Goal: Task Accomplishment & Management: Manage account settings

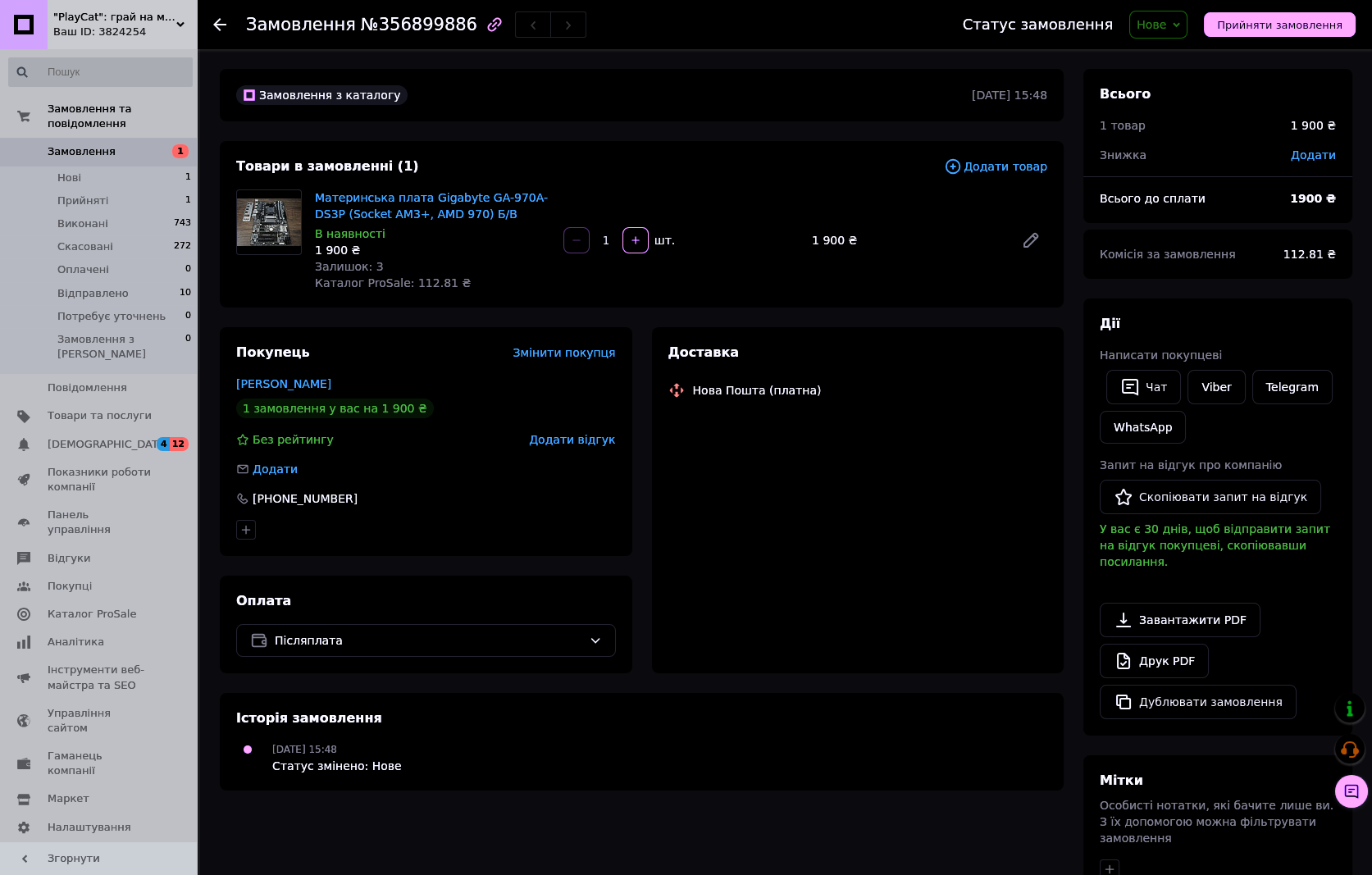
click at [273, 218] on img at bounding box center [269, 222] width 64 height 48
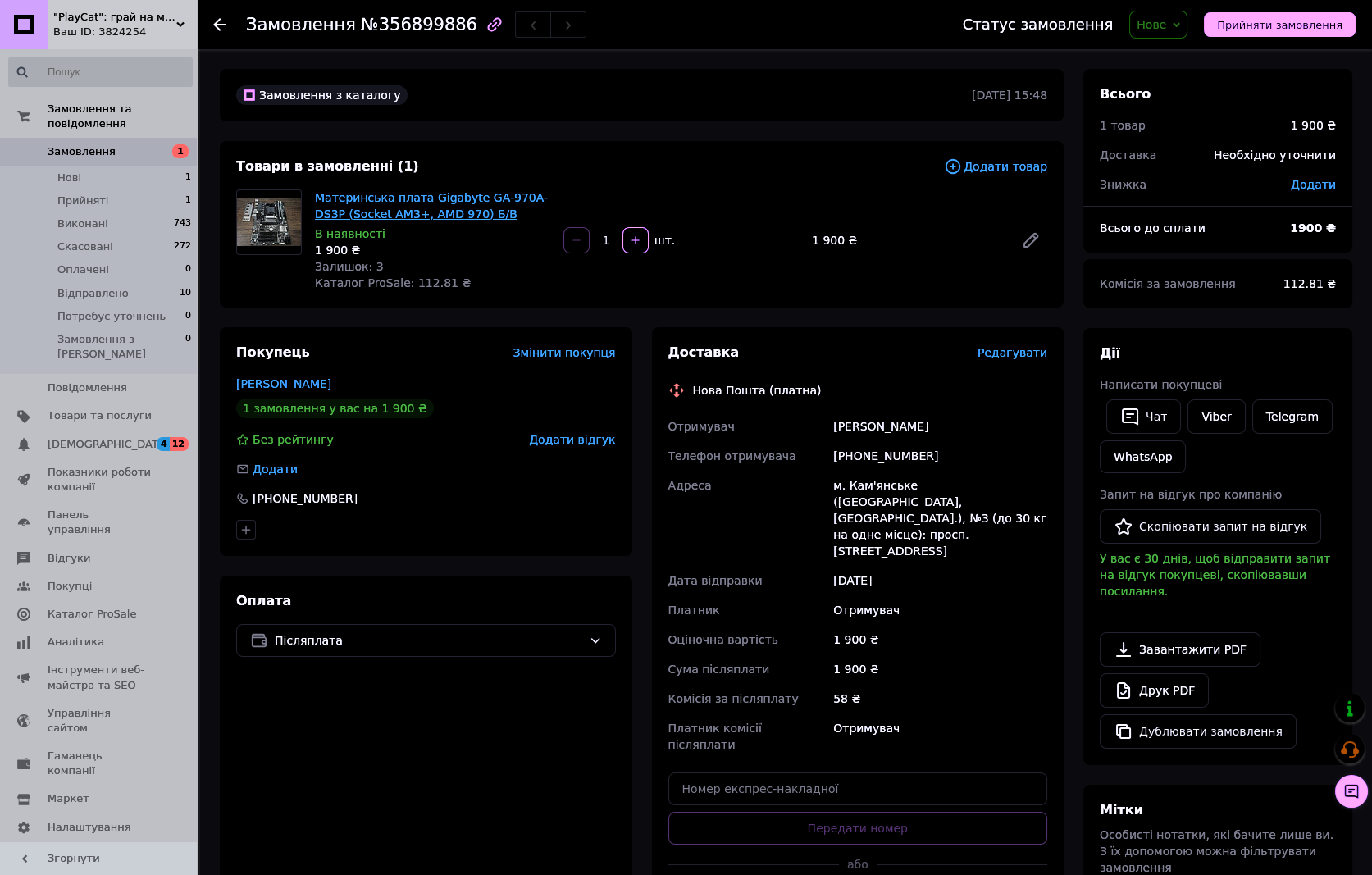
click at [417, 209] on link "Материнська плата Gigabyte GA-970A-DS3P (Socket AM3+, AMD 970) Б/В" at bounding box center [431, 205] width 233 height 29
click at [1213, 427] on link "Viber" at bounding box center [1215, 416] width 57 height 35
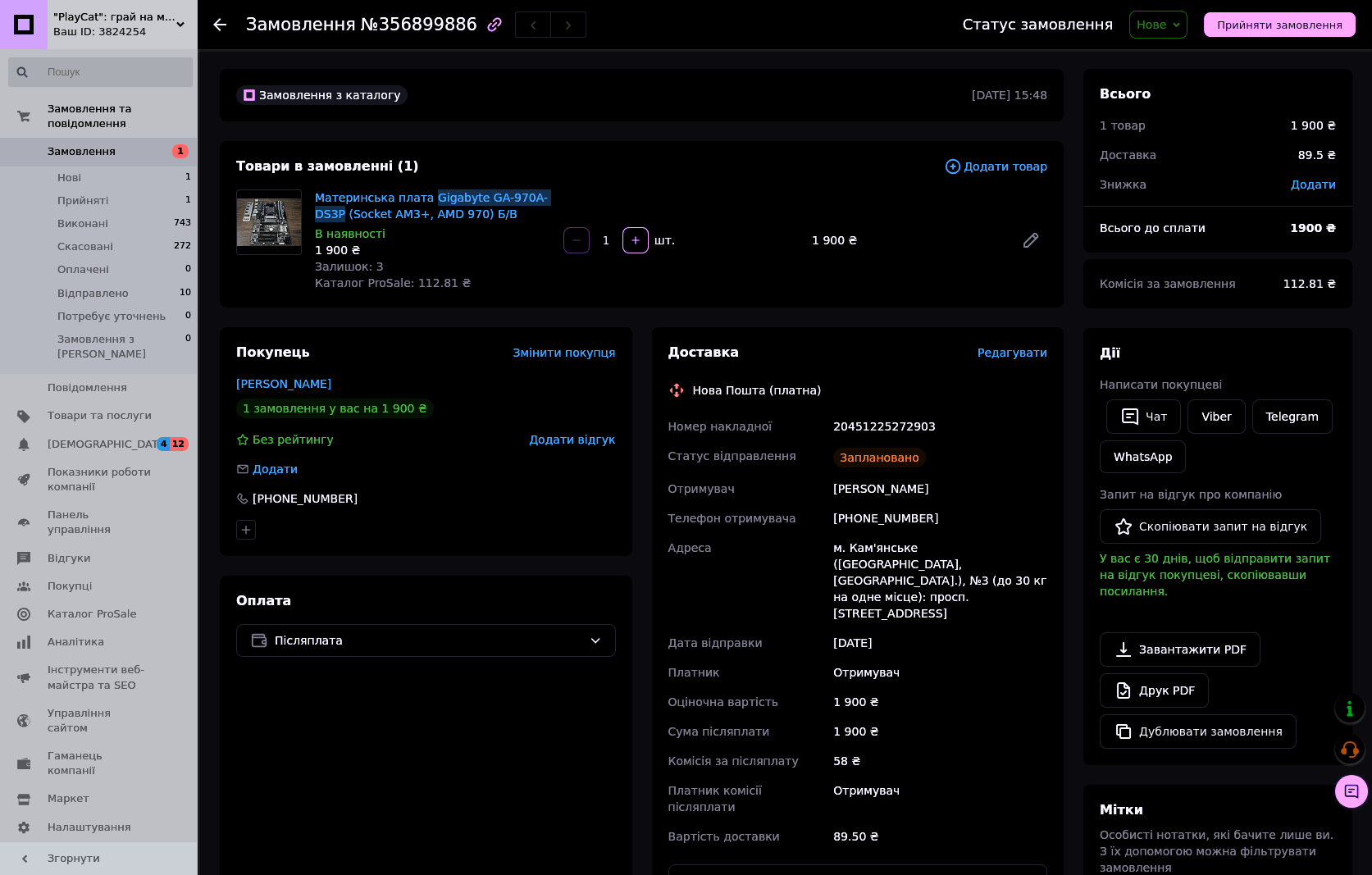
drag, startPoint x: 418, startPoint y: 185, endPoint x: 555, endPoint y: 196, distance: 137.4
click at [555, 196] on div "Материнська плата Gigabyte GA-970A-DS3P (Socket AM3+, AMD 970) Б/В В наявності …" at bounding box center [432, 240] width 248 height 108
copy link "Gigabyte GA-970A-DS3P"
drag, startPoint x: 927, startPoint y: 426, endPoint x: 834, endPoint y: 433, distance: 93.3
click at [834, 433] on div "20451225272903" at bounding box center [940, 426] width 221 height 29
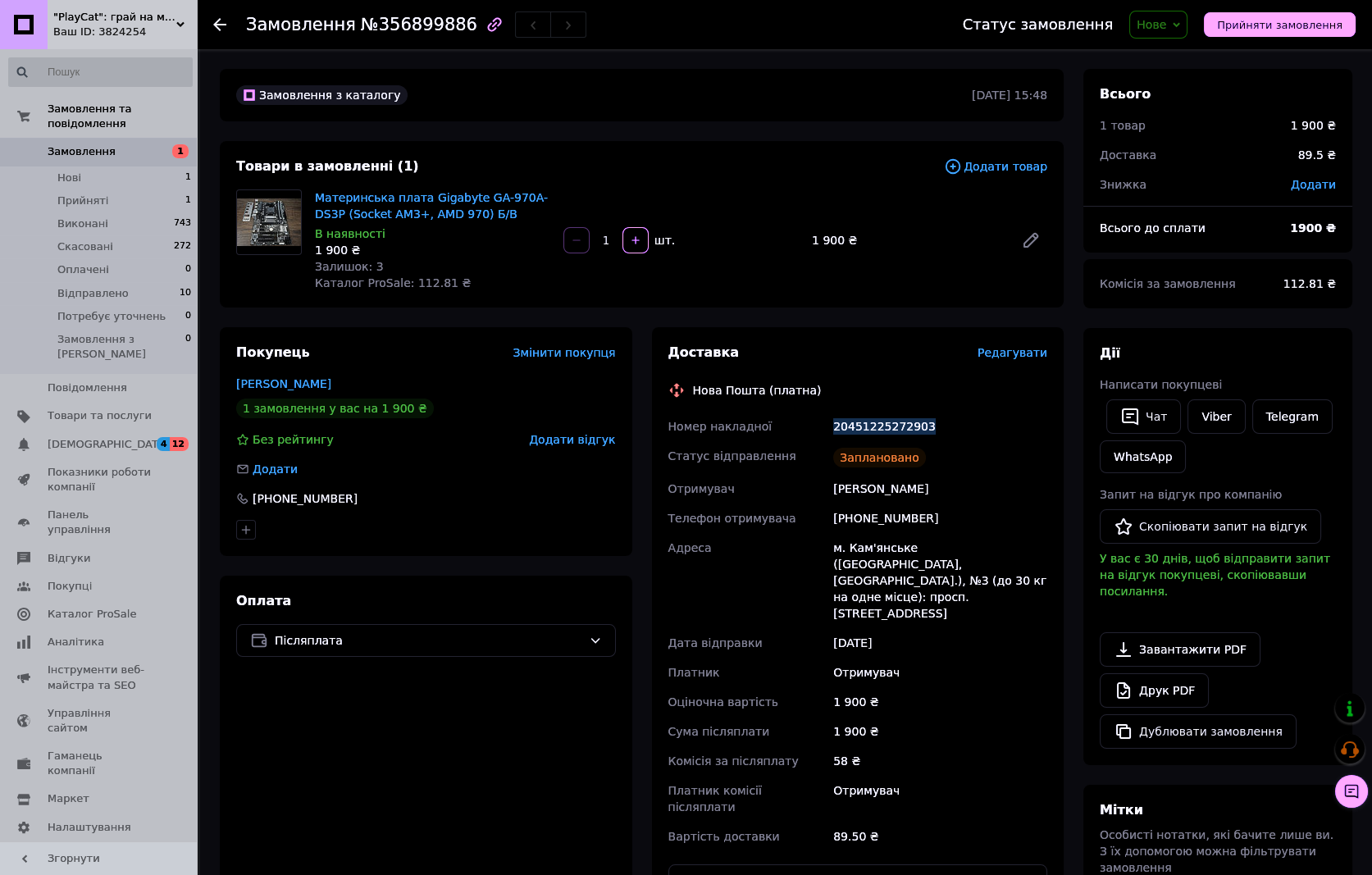
copy div "20451225272903"
click at [1184, 29] on span "Нове" at bounding box center [1158, 24] width 58 height 28
click at [1212, 154] on li "Відправлено" at bounding box center [1192, 156] width 125 height 24
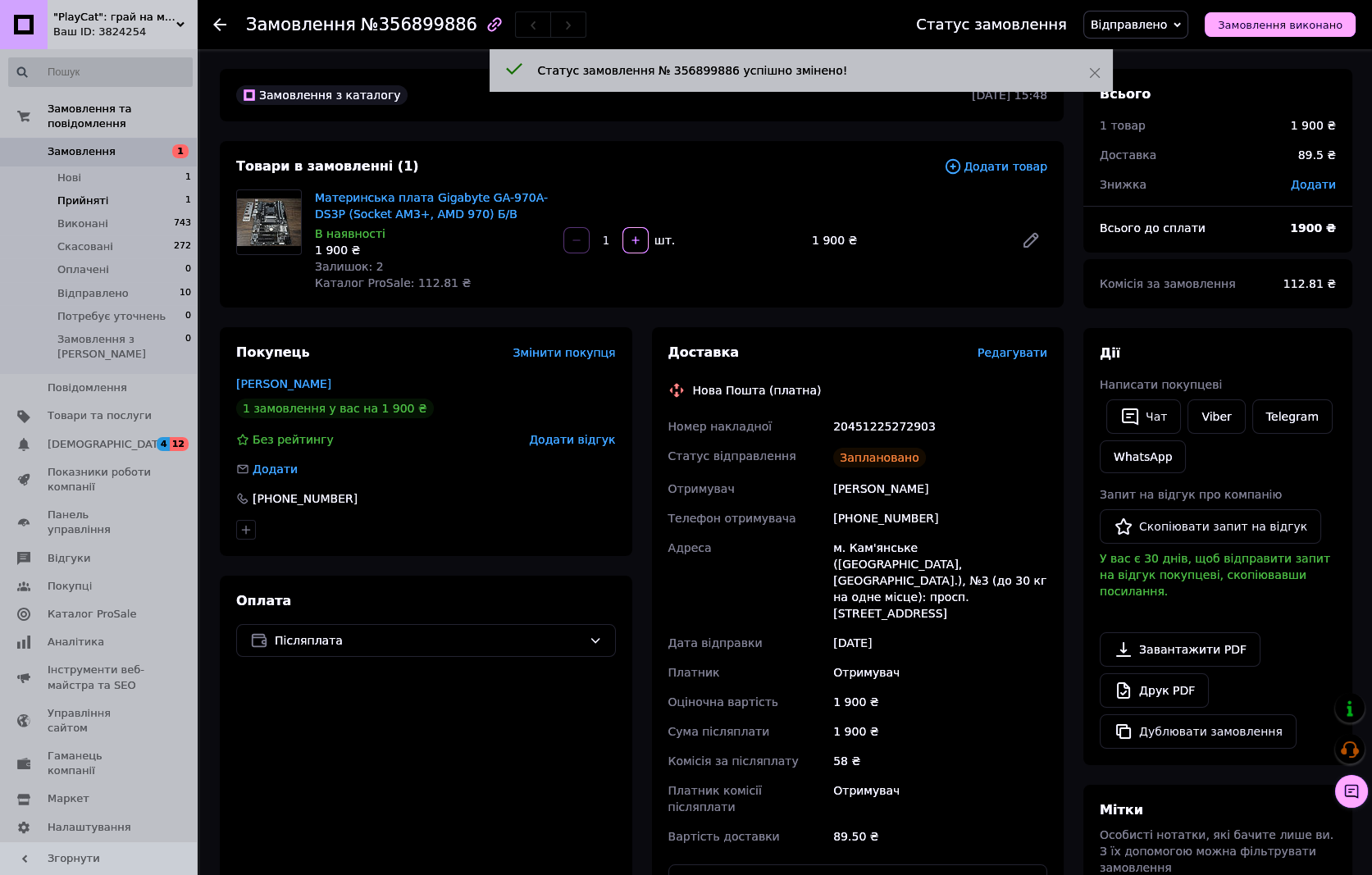
click at [114, 190] on li "Прийняті 1" at bounding box center [101, 201] width 201 height 23
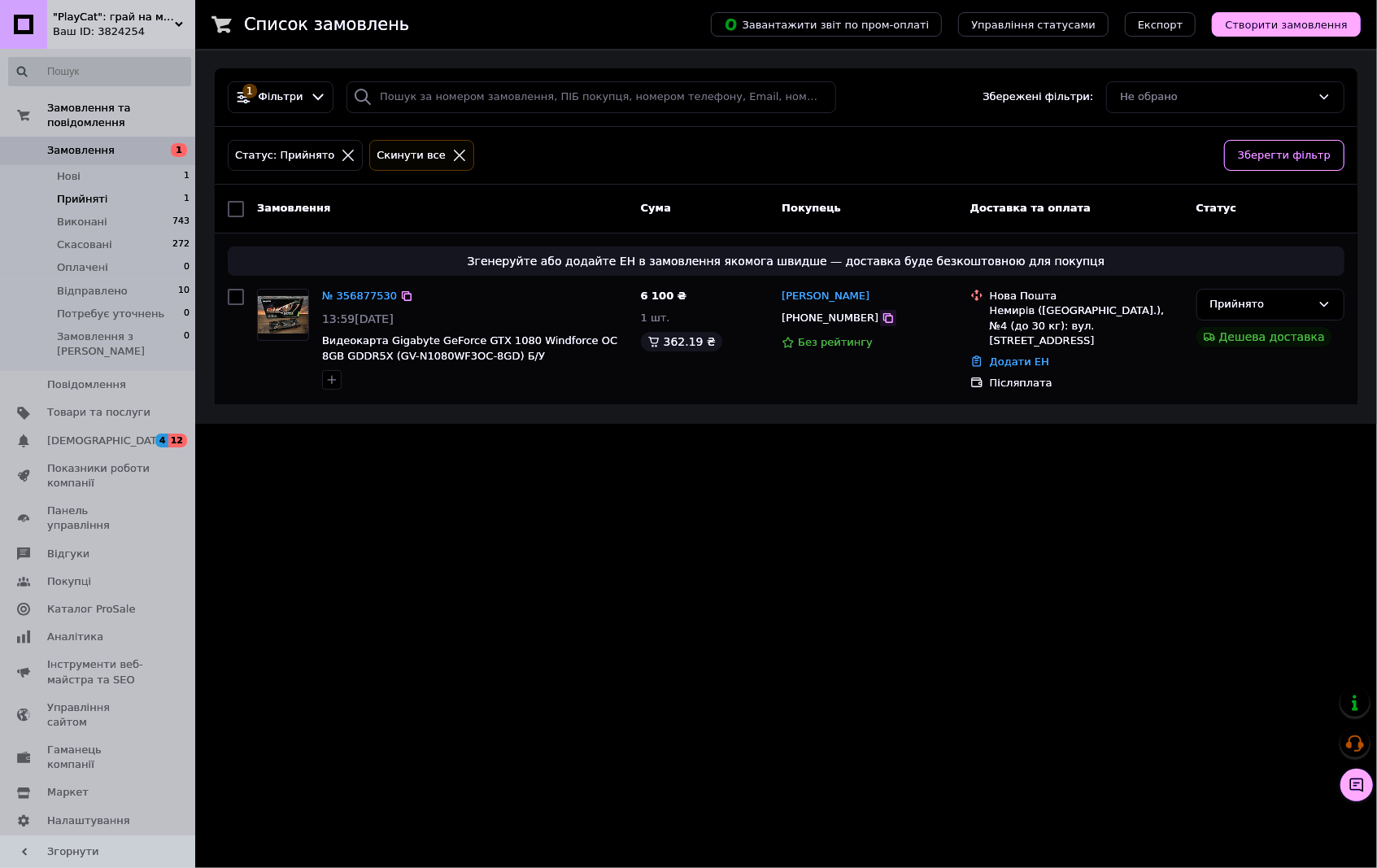
click at [882, 319] on icon at bounding box center [888, 318] width 13 height 13
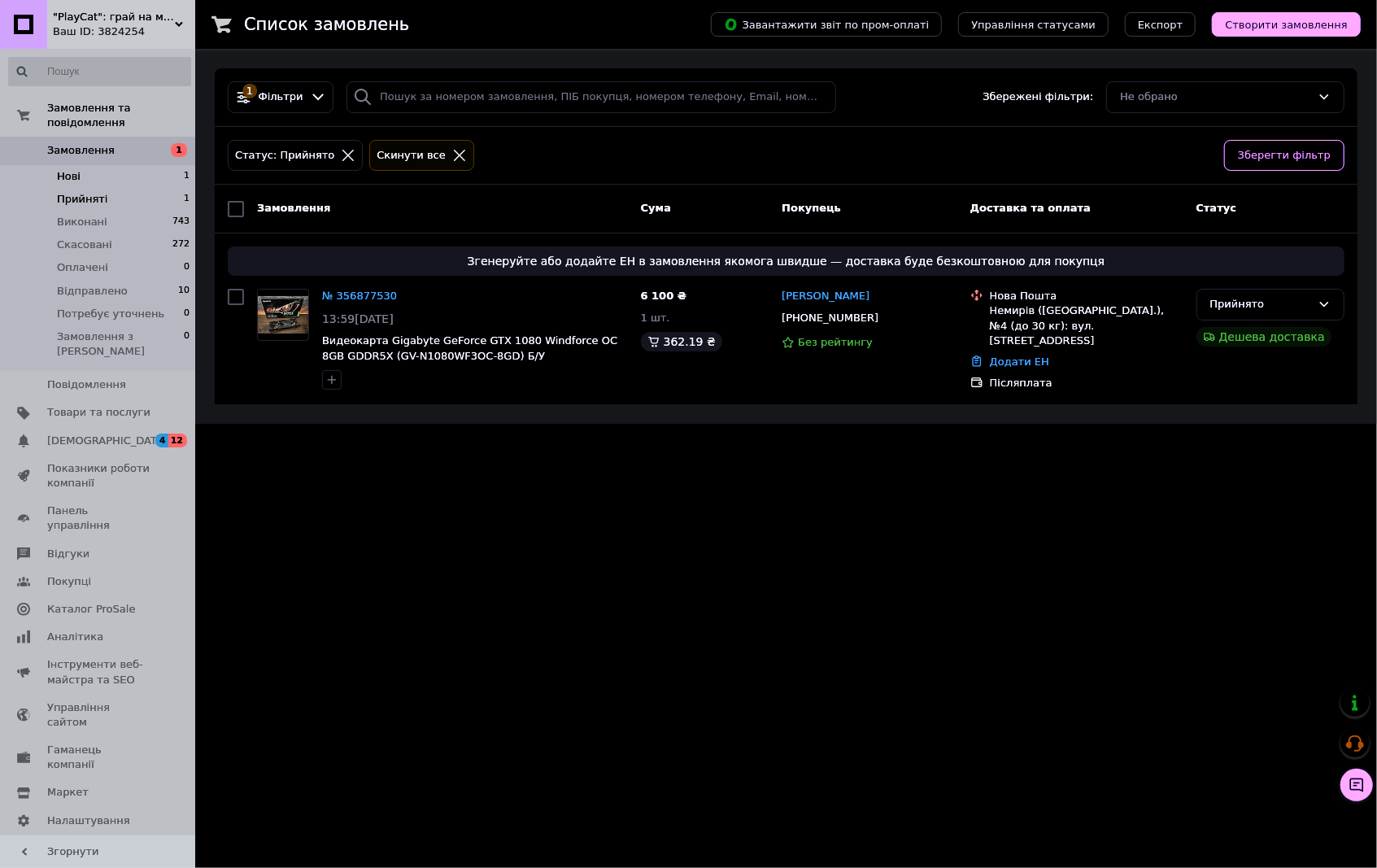
click at [93, 165] on li "Нові 1" at bounding box center [100, 176] width 200 height 22
